Goal: Task Accomplishment & Management: Manage account settings

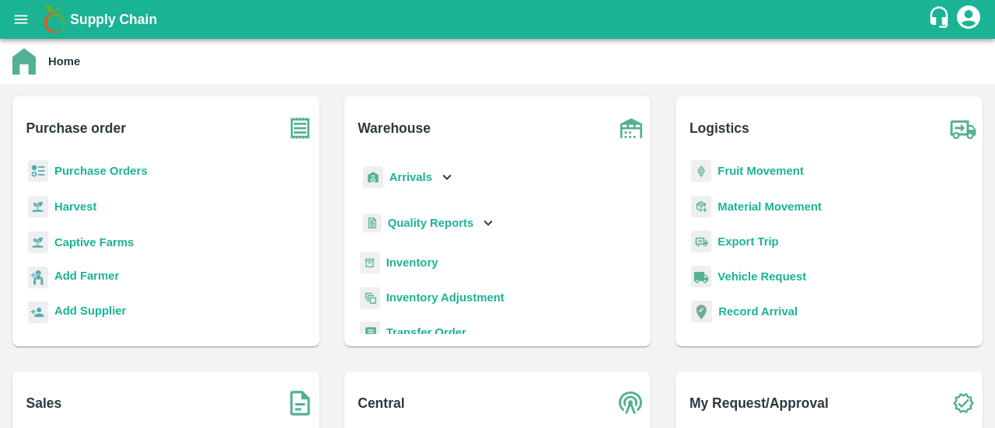
scroll to position [205, 0]
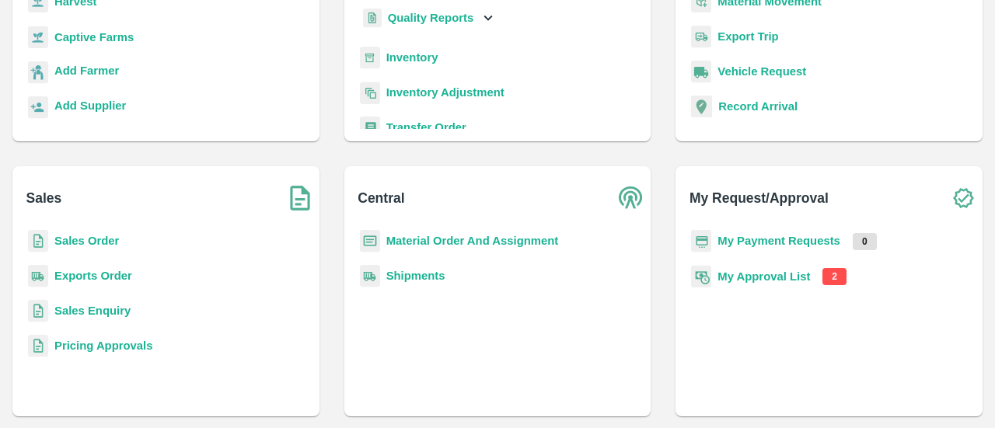
click at [791, 282] on b "My Approval List" at bounding box center [763, 276] width 92 height 12
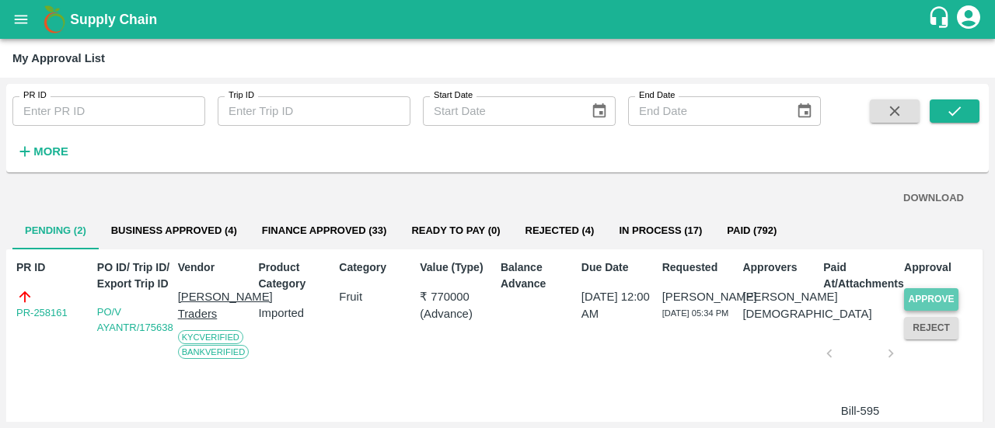
click at [937, 302] on button "Approve" at bounding box center [931, 299] width 54 height 23
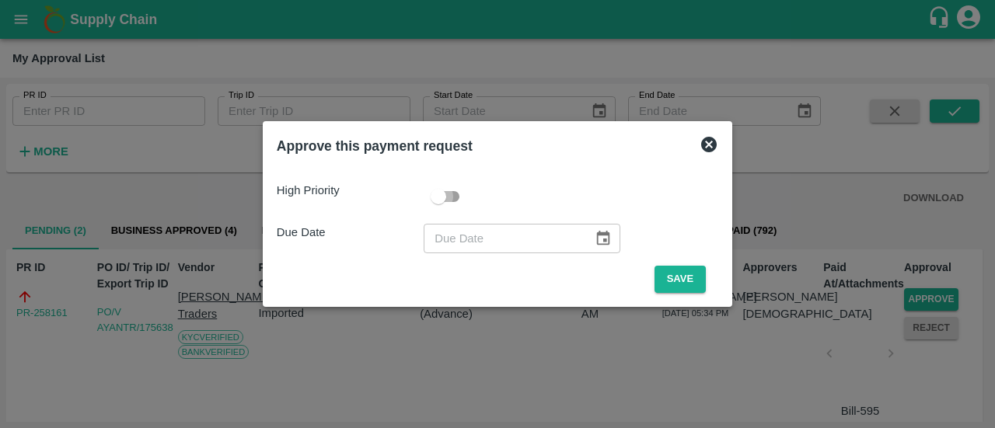
click at [459, 197] on input "checkbox" at bounding box center [438, 197] width 89 height 30
checkbox input "true"
click at [597, 231] on icon "Choose date" at bounding box center [603, 238] width 13 height 15
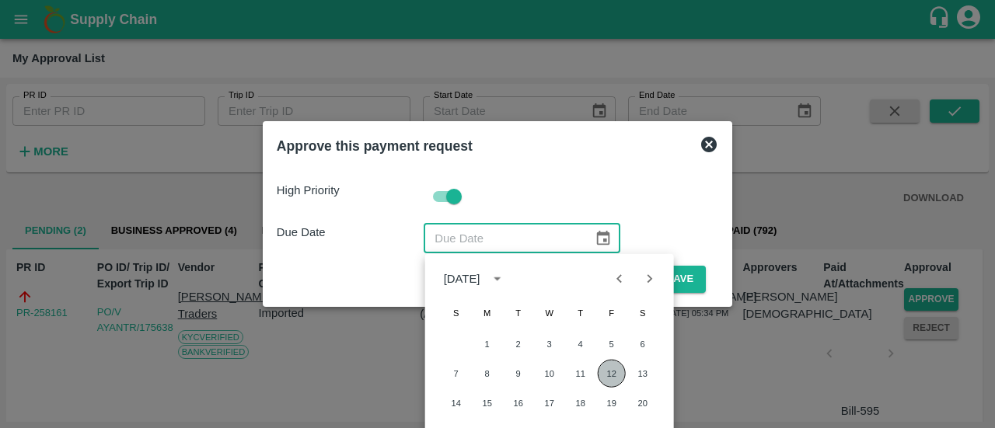
click at [608, 371] on button "12" at bounding box center [612, 374] width 28 height 28
type input "[DATE]"
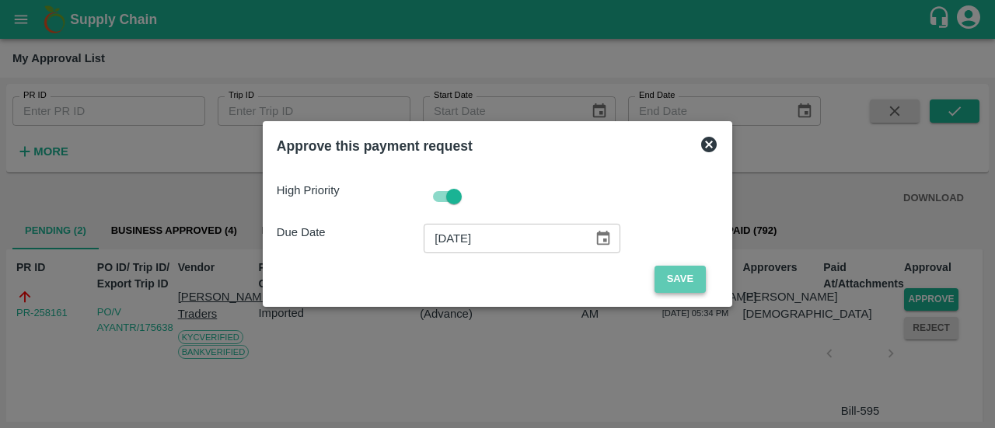
click at [678, 279] on button "Save" at bounding box center [679, 279] width 51 height 27
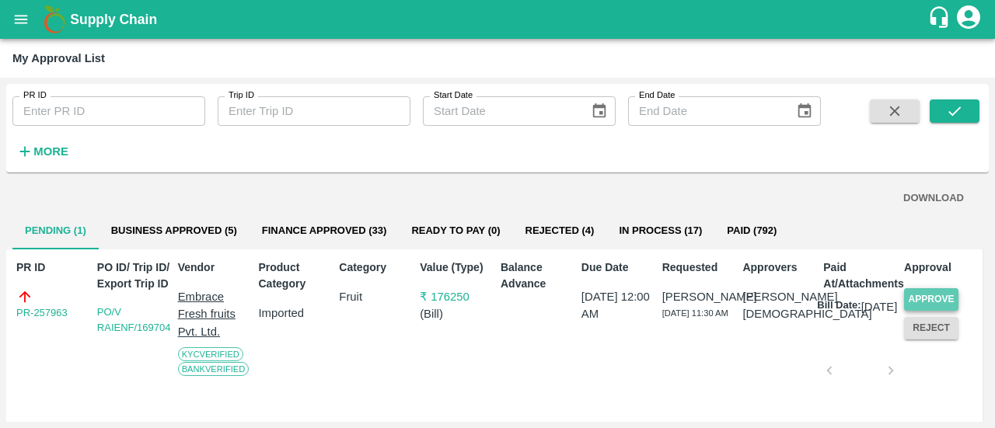
click at [925, 302] on button "Approve" at bounding box center [931, 299] width 54 height 23
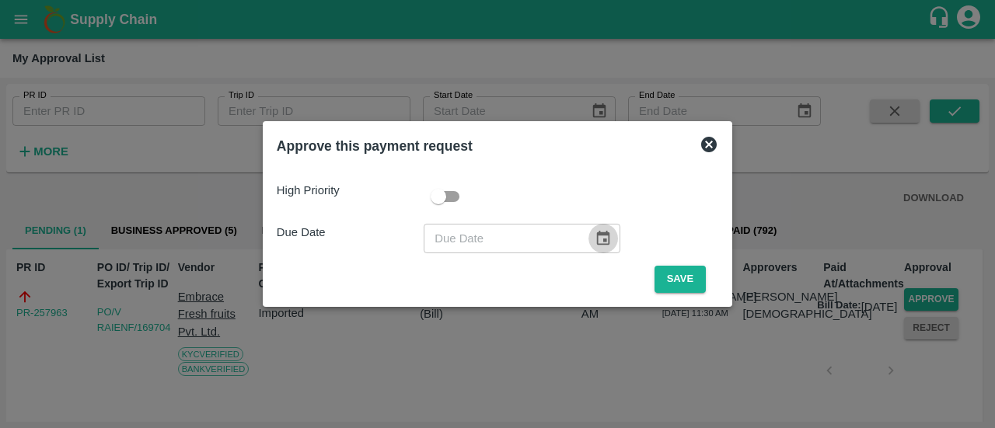
click at [597, 237] on icon "Choose date" at bounding box center [603, 238] width 13 height 15
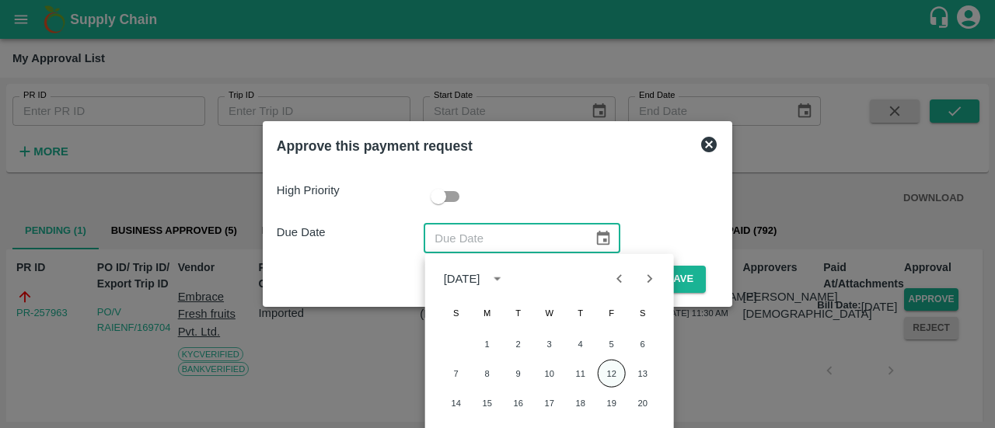
click at [605, 372] on button "12" at bounding box center [612, 374] width 28 height 28
type input "[DATE]"
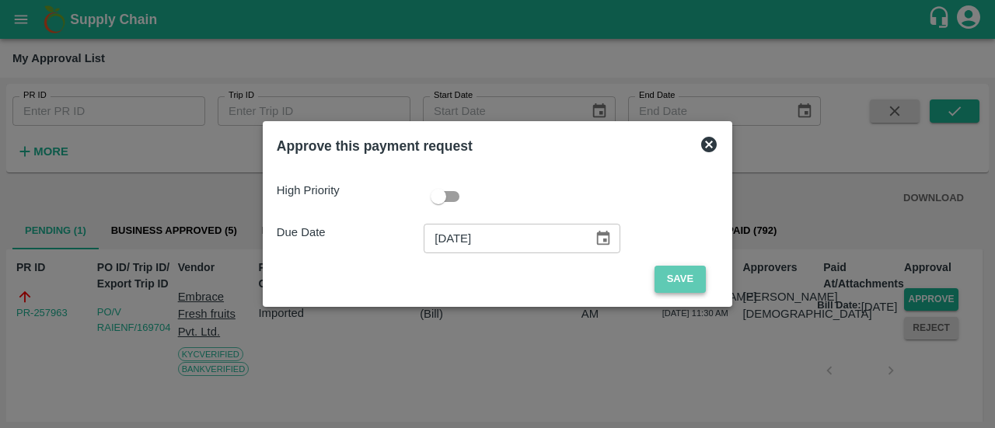
click at [672, 277] on button "Save" at bounding box center [679, 279] width 51 height 27
